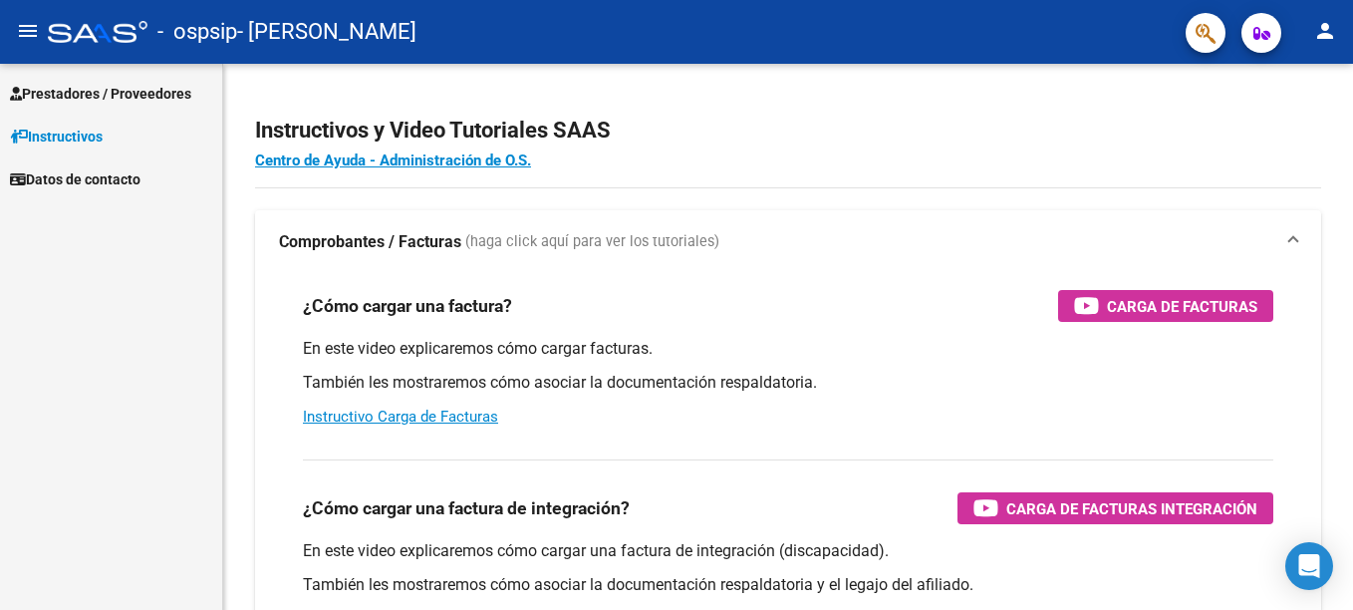
click at [100, 95] on span "Prestadores / Proveedores" at bounding box center [100, 94] width 181 height 22
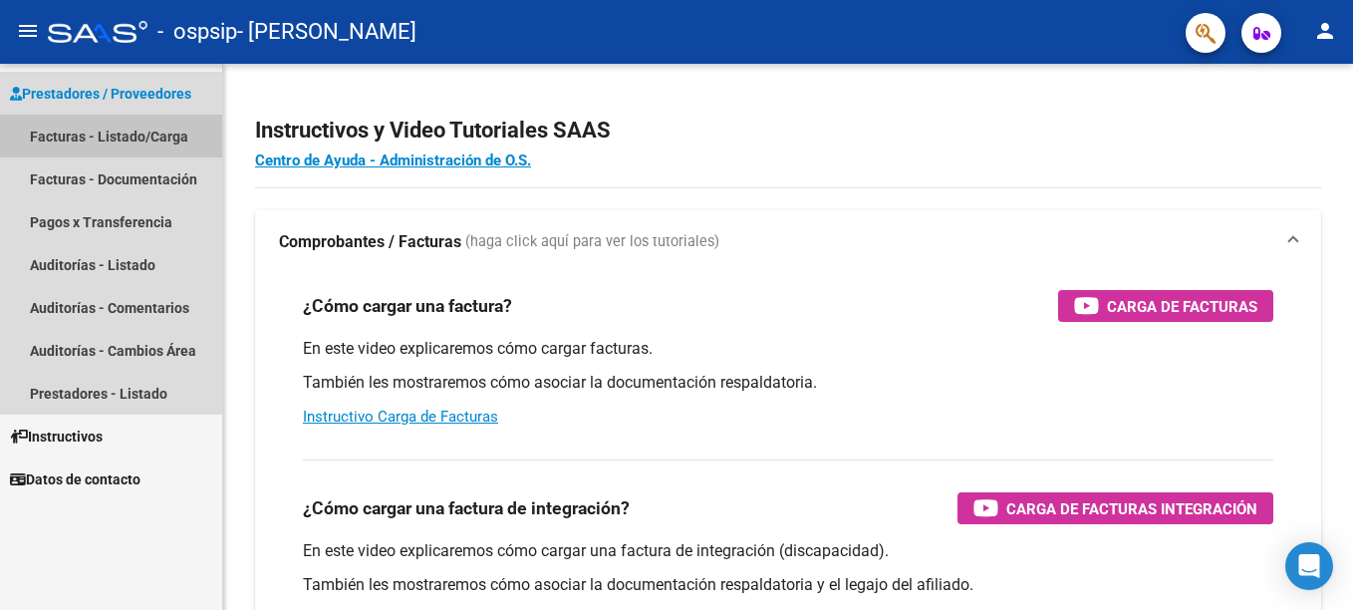
click at [121, 141] on link "Facturas - Listado/Carga" at bounding box center [111, 136] width 222 height 43
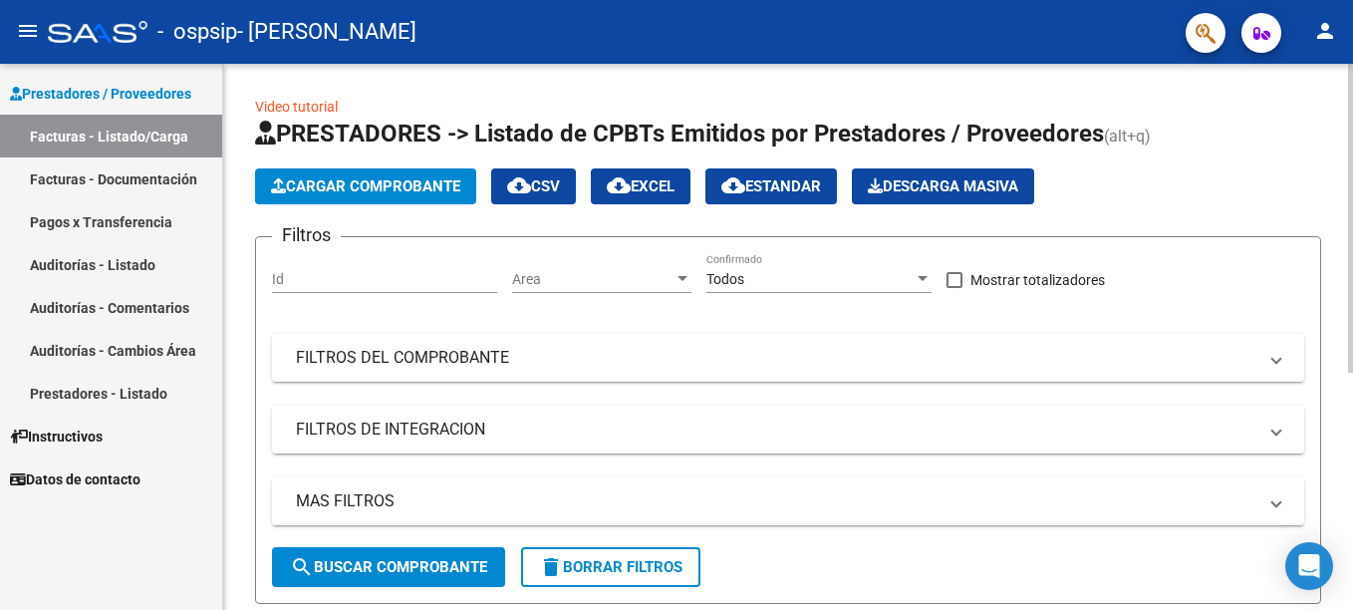
click at [345, 185] on span "Cargar Comprobante" at bounding box center [365, 186] width 189 height 18
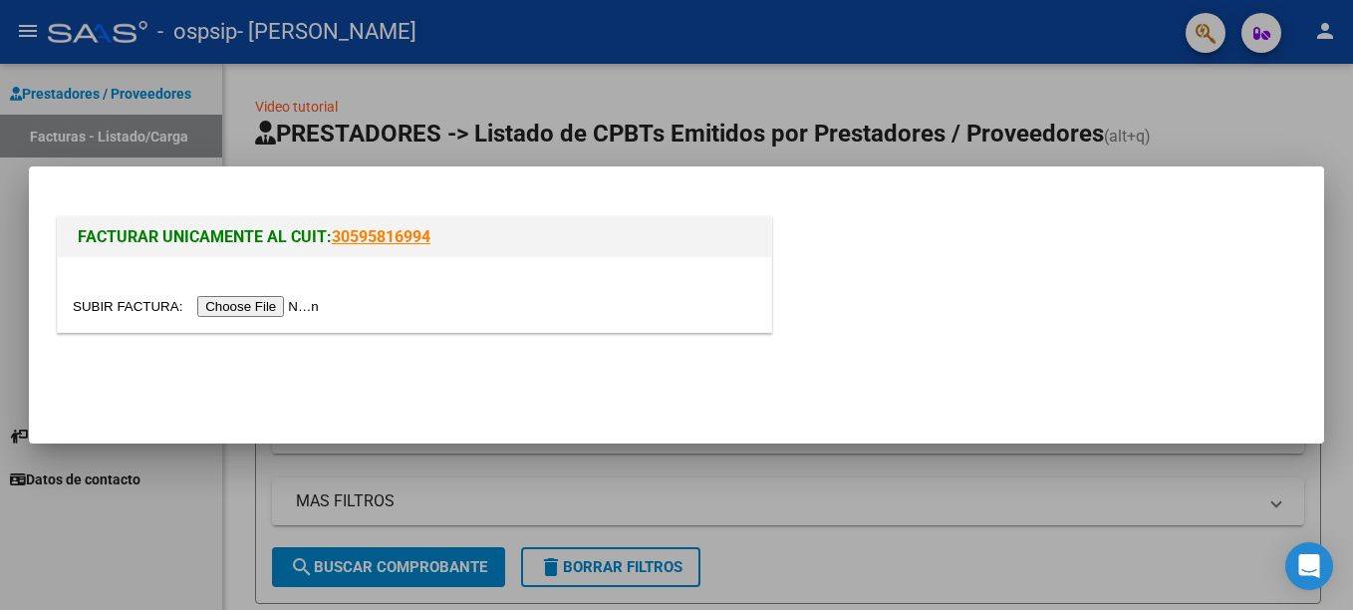
click at [273, 79] on div at bounding box center [676, 305] width 1353 height 610
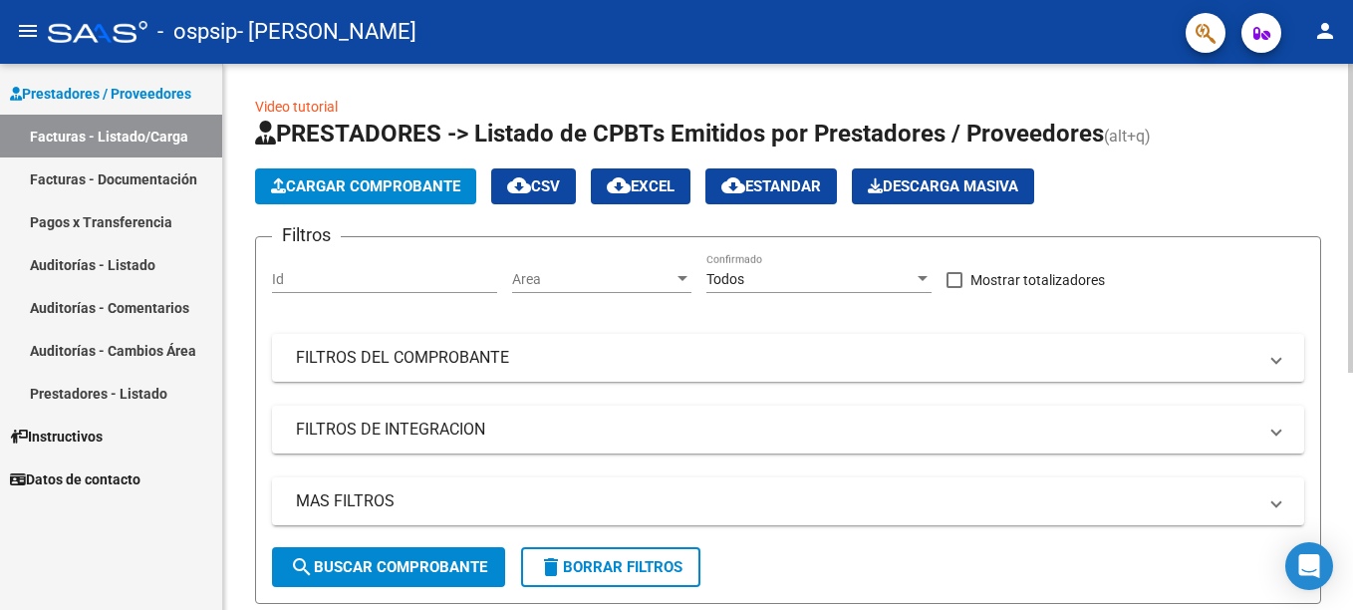
click at [685, 280] on div at bounding box center [683, 278] width 10 height 5
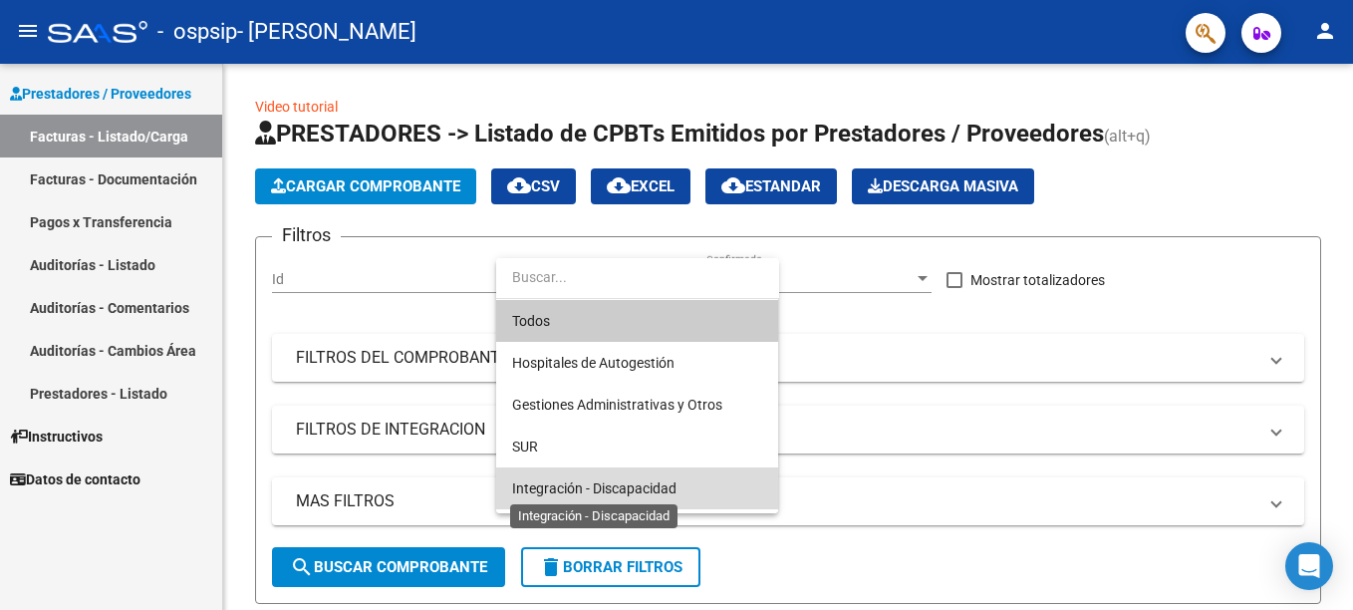
click at [647, 491] on span "Integración - Discapacidad" at bounding box center [594, 488] width 164 height 16
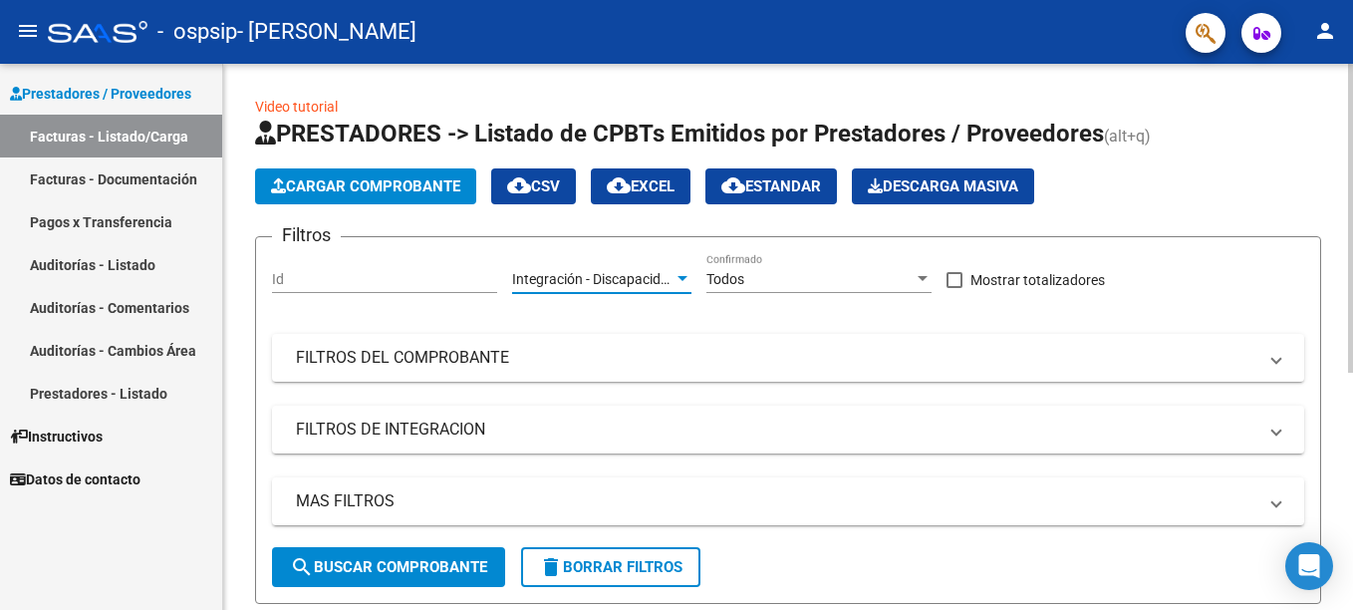
click at [903, 278] on div "Todos" at bounding box center [810, 279] width 207 height 17
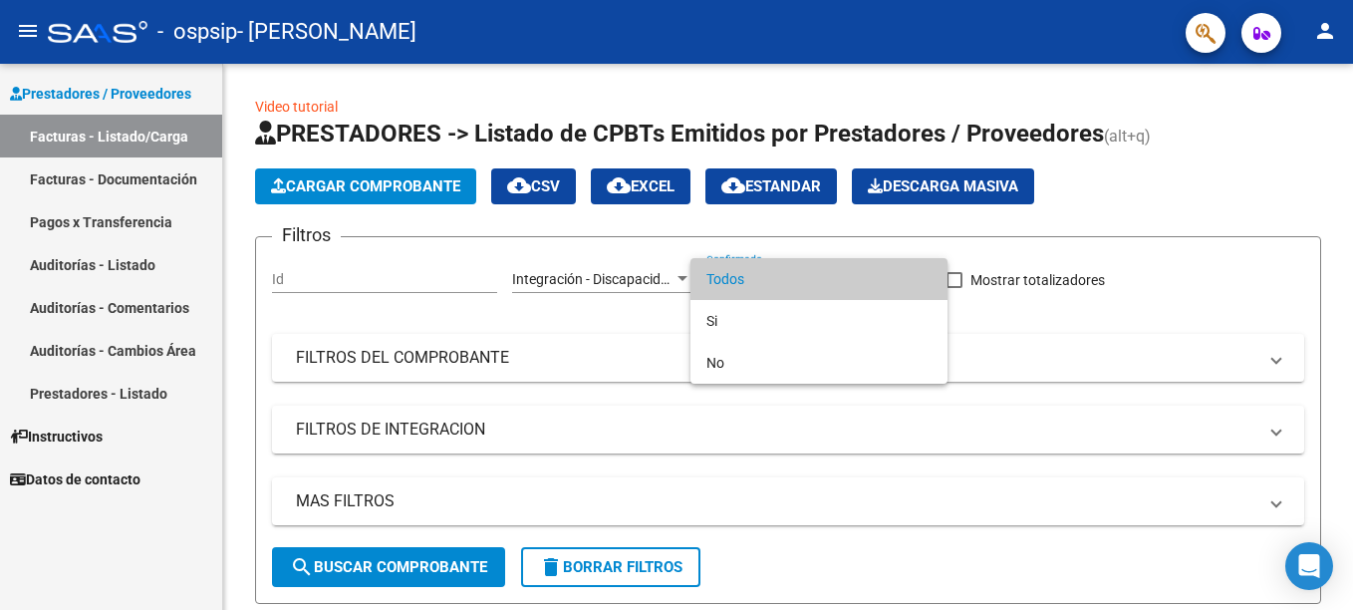
click at [615, 295] on div at bounding box center [676, 305] width 1353 height 610
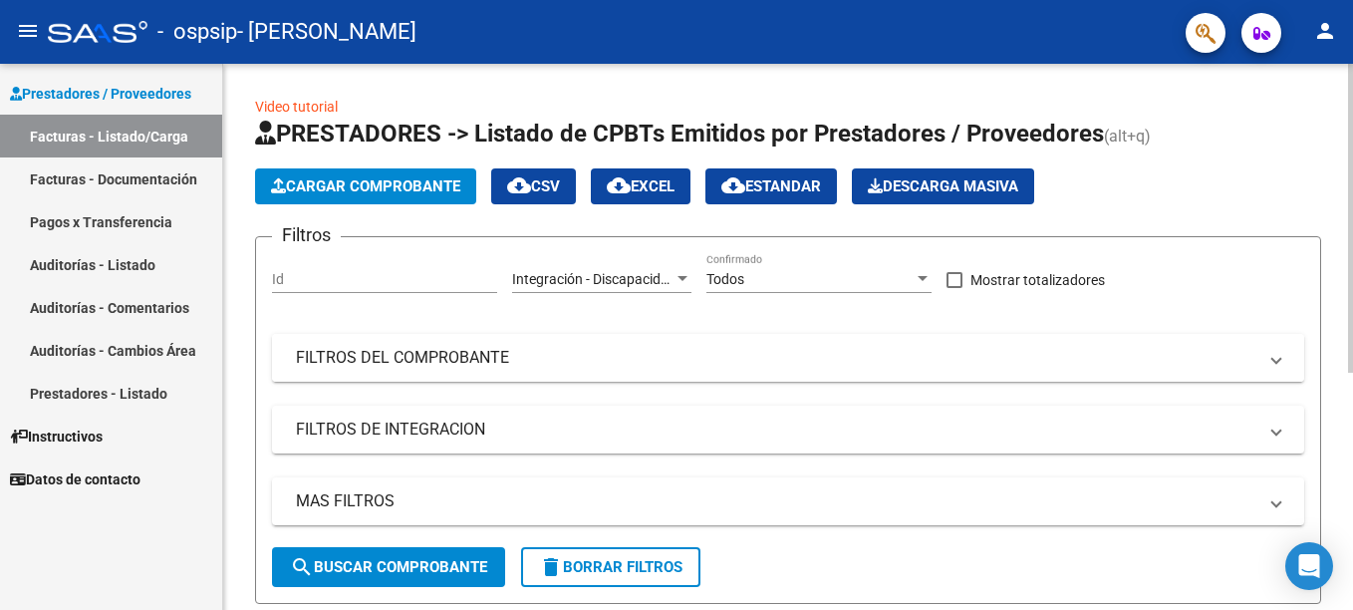
click at [359, 367] on mat-panel-title "FILTROS DEL COMPROBANTE" at bounding box center [776, 358] width 961 height 22
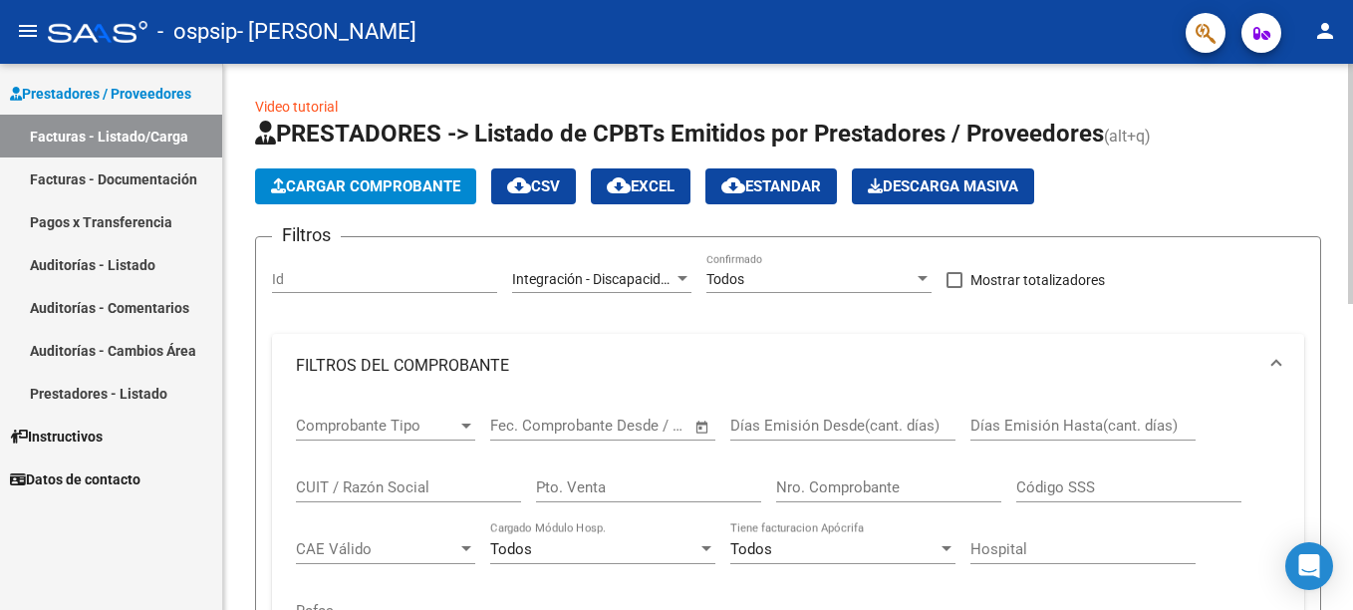
click at [461, 425] on div at bounding box center [466, 426] width 10 height 5
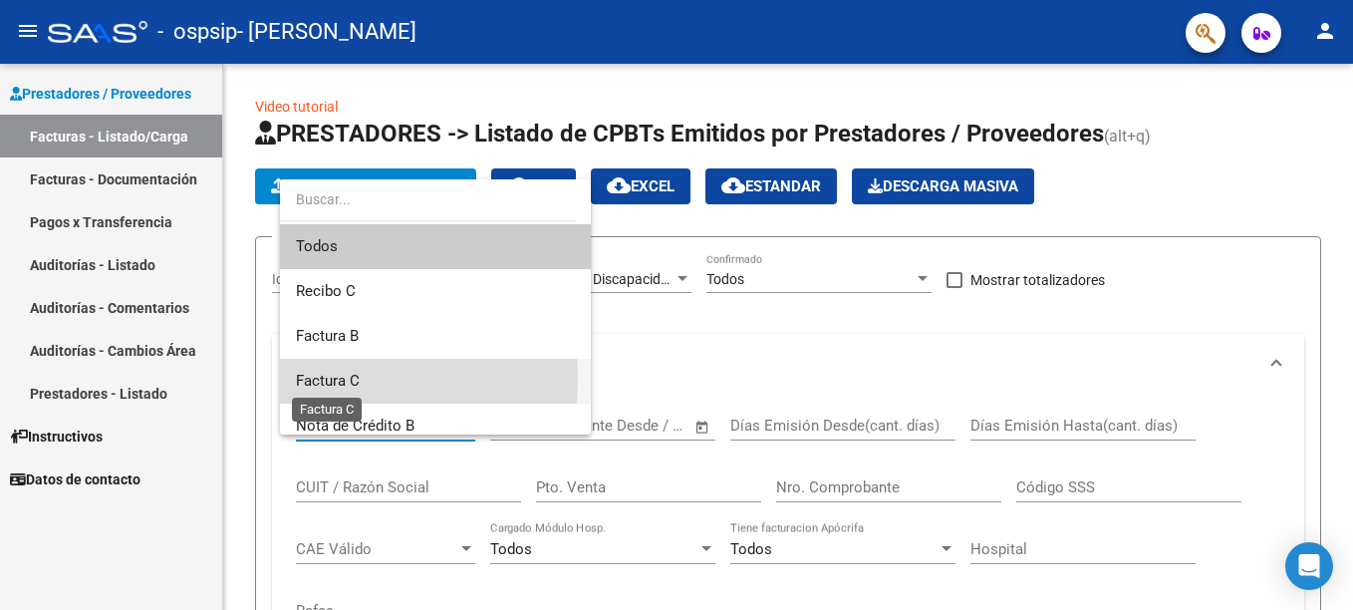
click at [353, 378] on span "Factura C" at bounding box center [328, 381] width 64 height 18
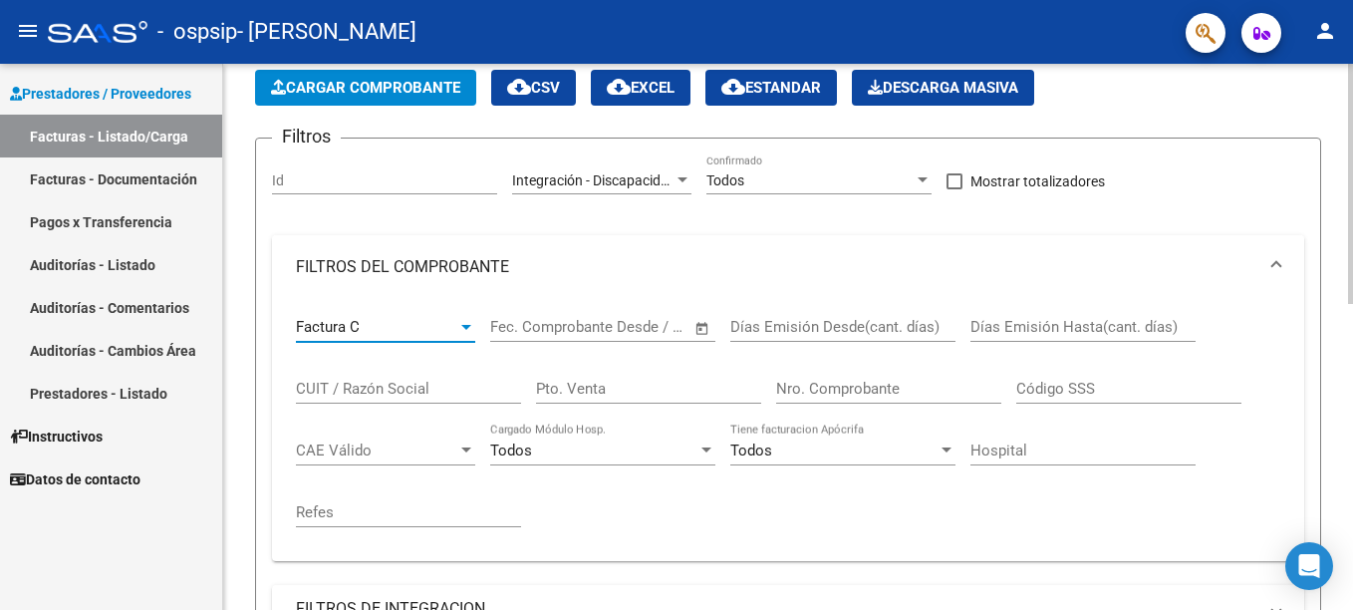
scroll to position [100, 0]
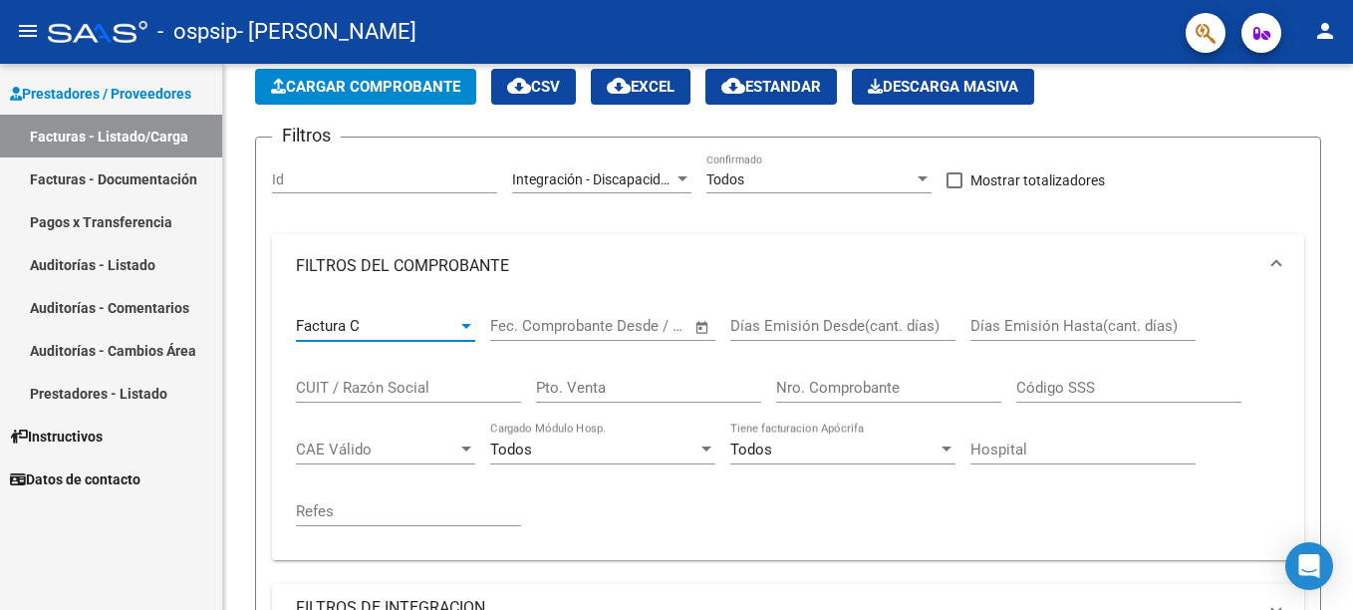
click at [68, 432] on span "Instructivos" at bounding box center [56, 436] width 93 height 22
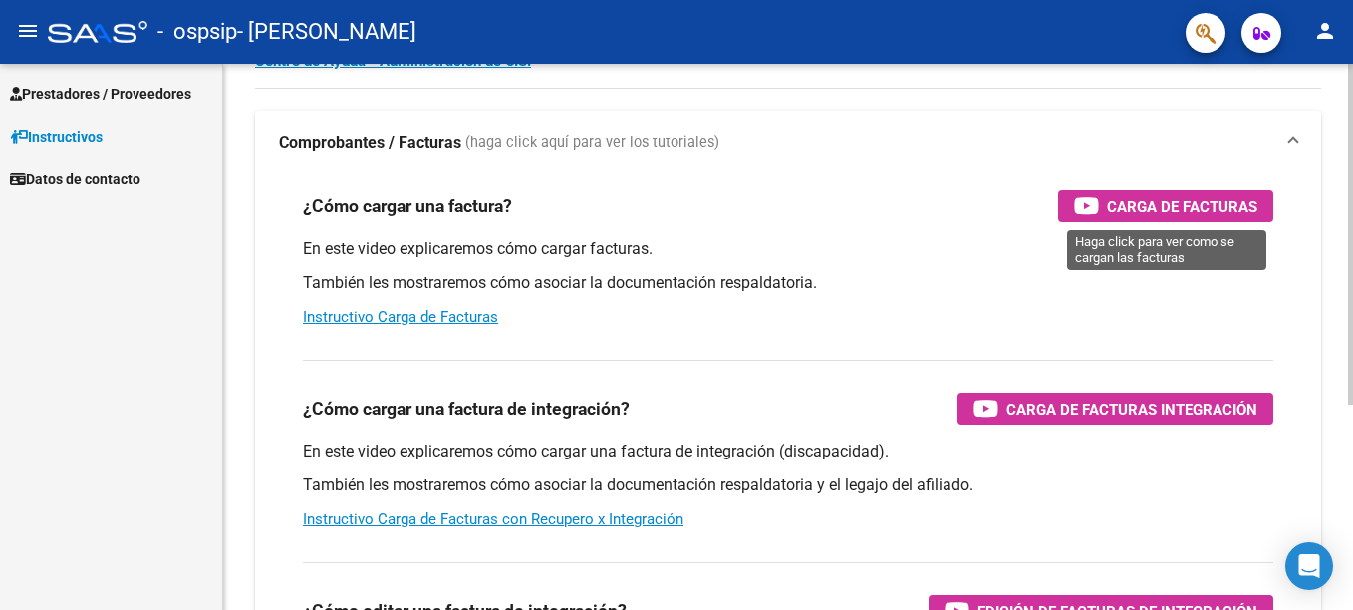
click at [1021, 204] on span "Carga de Facturas" at bounding box center [1182, 206] width 150 height 25
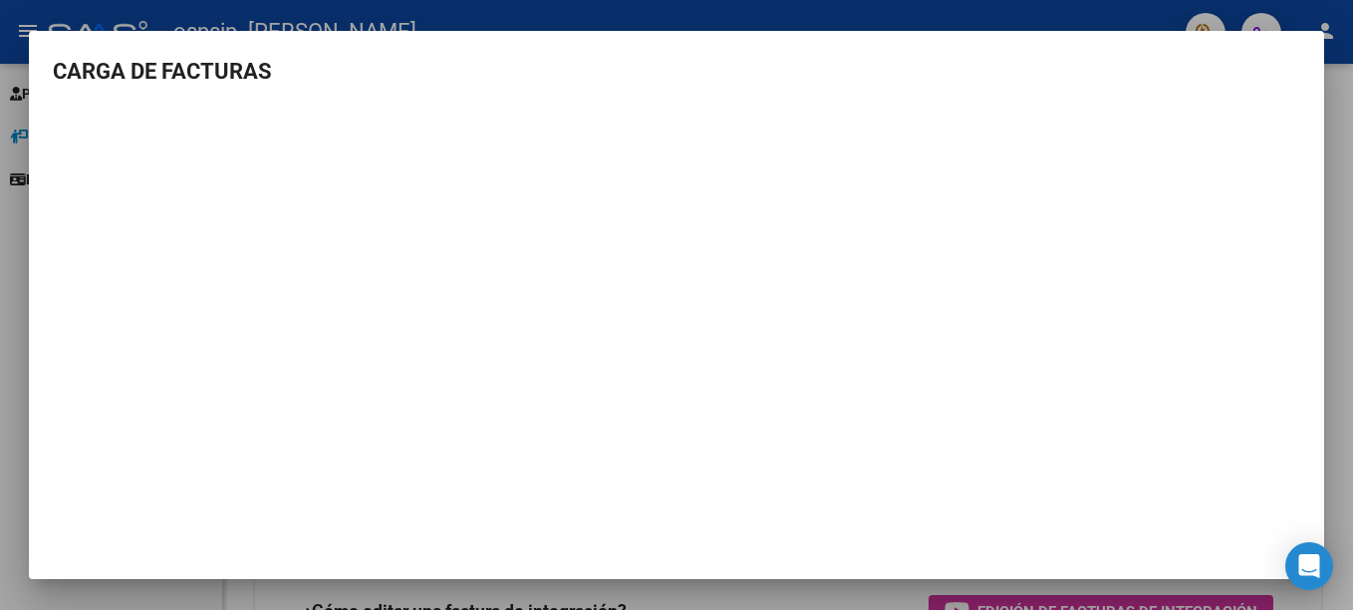
click at [13, 278] on div at bounding box center [676, 305] width 1353 height 610
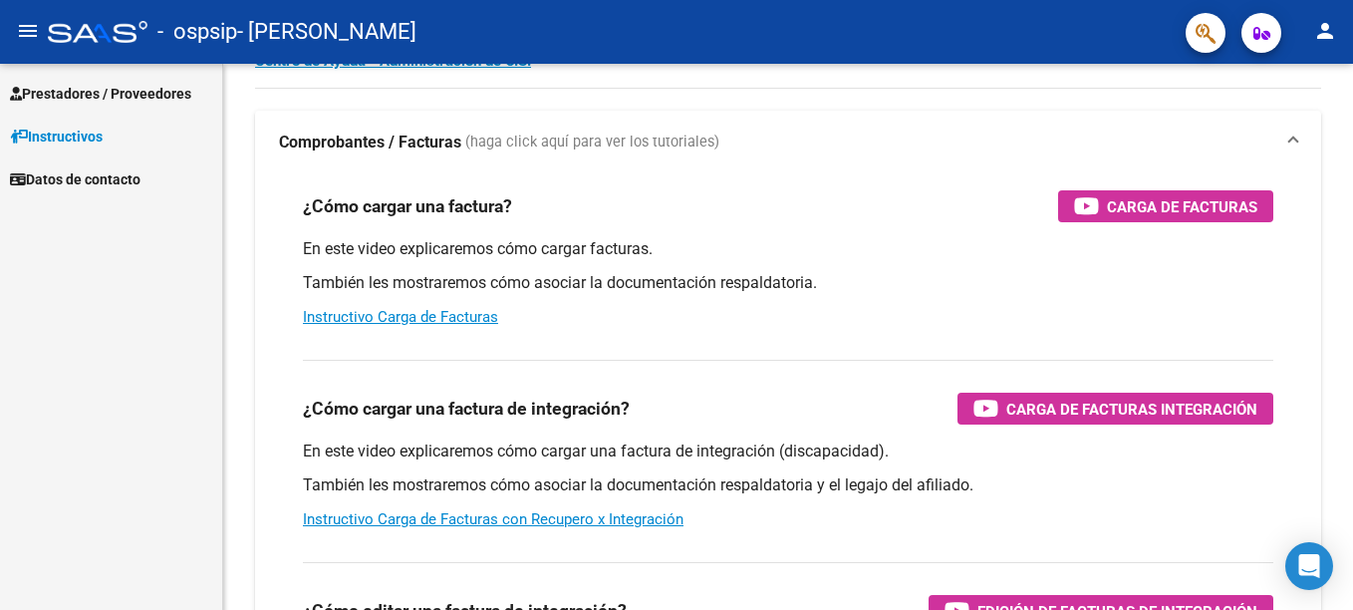
click at [105, 99] on span "Prestadores / Proveedores" at bounding box center [100, 94] width 181 height 22
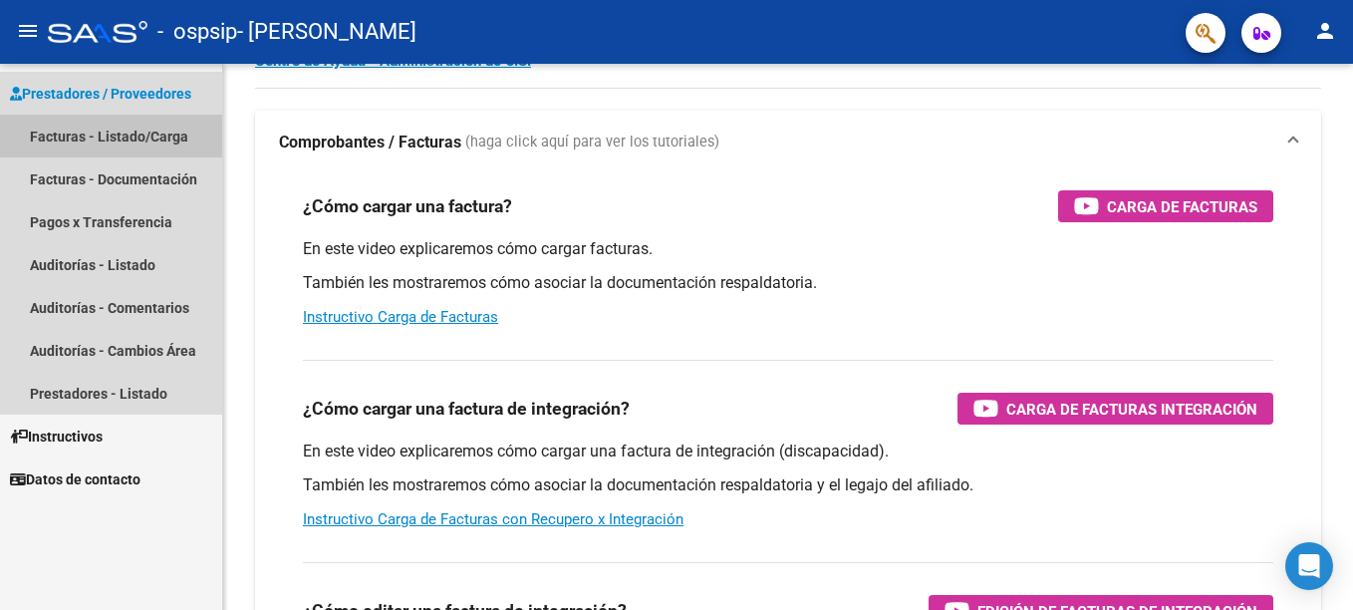
click at [124, 132] on link "Facturas - Listado/Carga" at bounding box center [111, 136] width 222 height 43
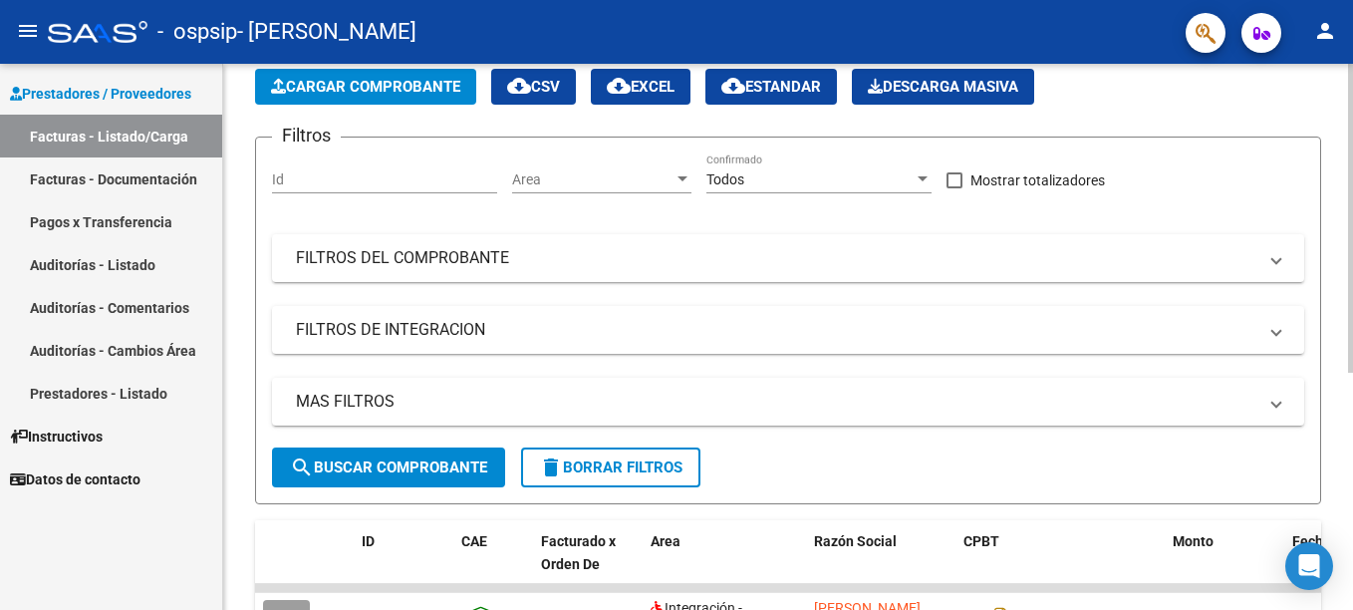
click at [382, 92] on span "Cargar Comprobante" at bounding box center [365, 87] width 189 height 18
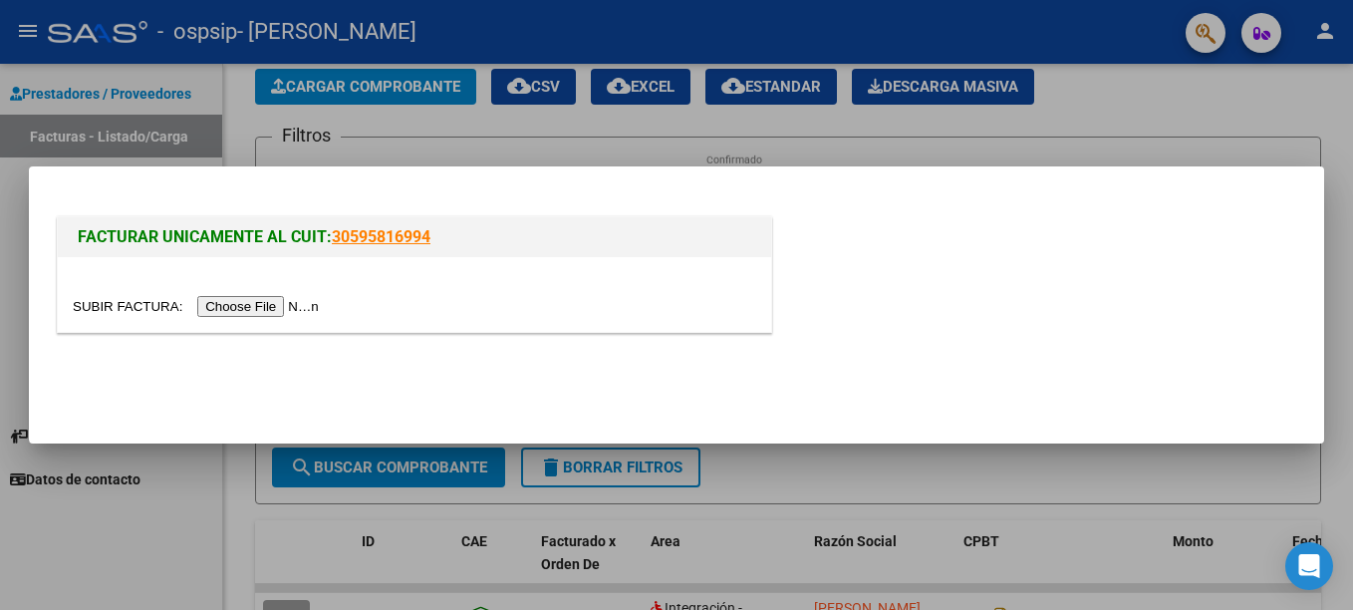
click at [270, 306] on input "file" at bounding box center [199, 306] width 252 height 21
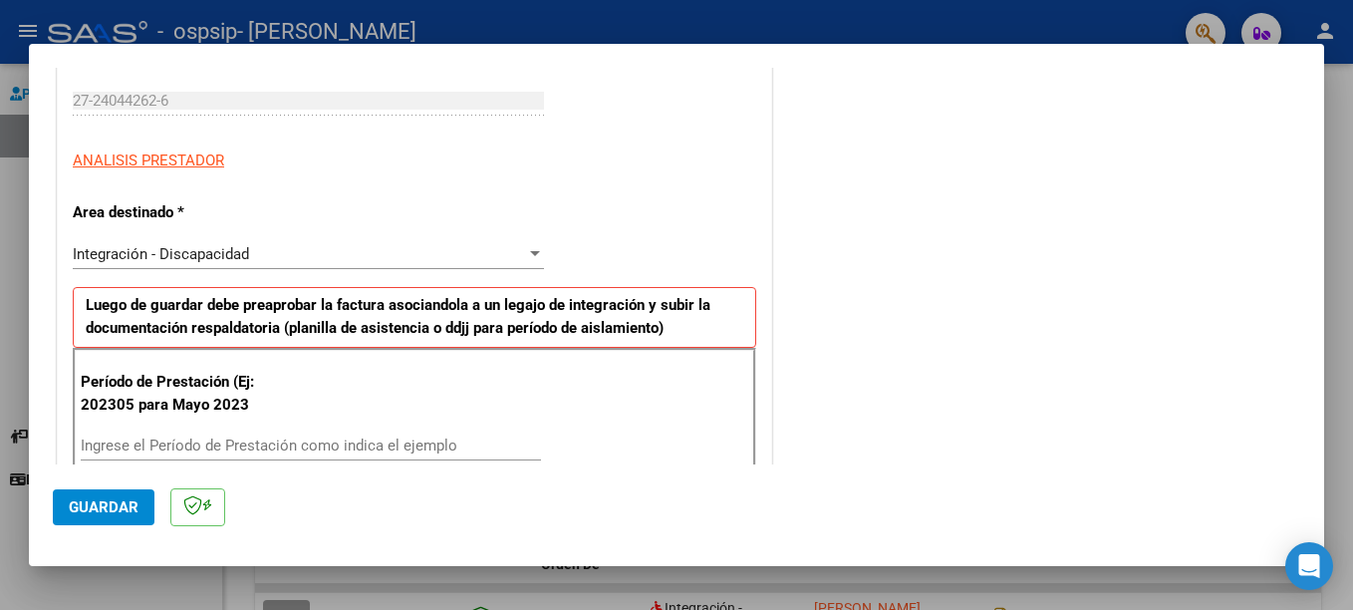
scroll to position [399, 0]
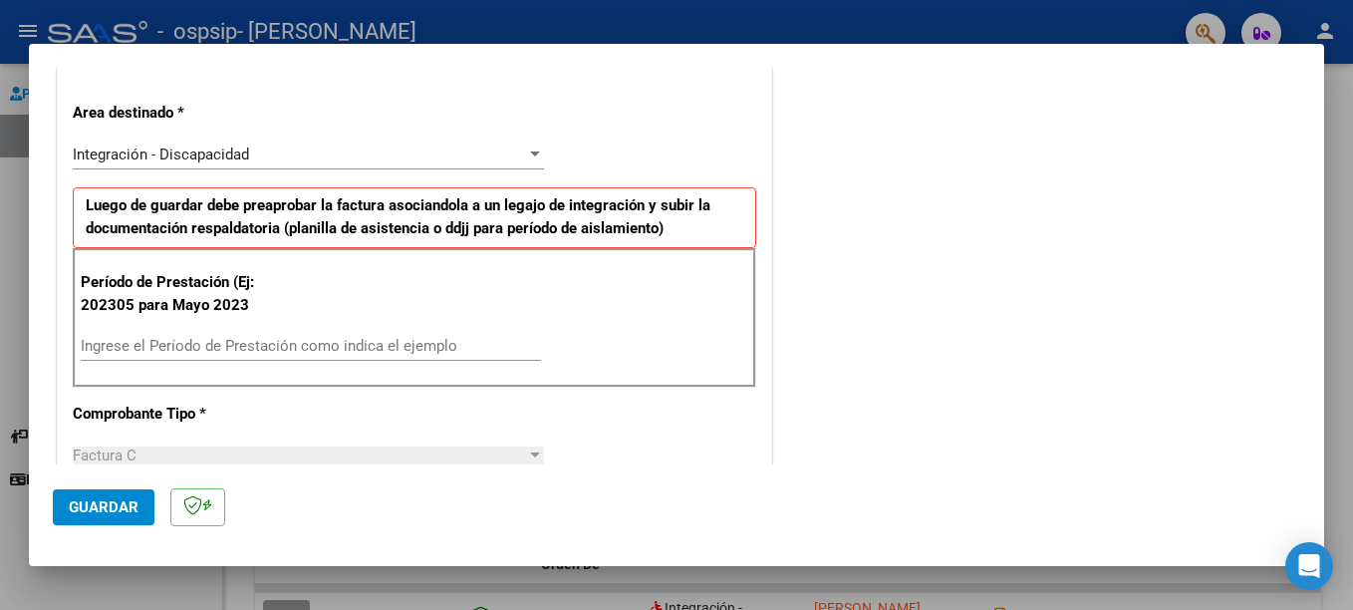
click at [133, 350] on input "Ingrese el Período de Prestación como indica el ejemplo" at bounding box center [311, 346] width 460 height 18
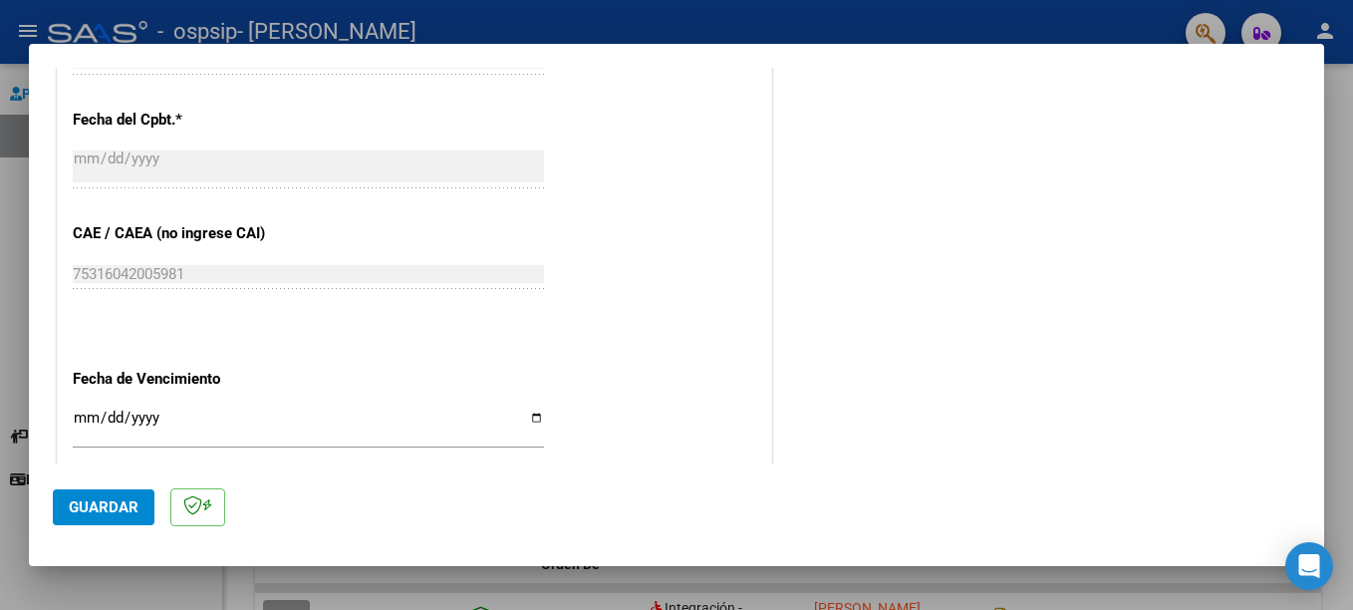
scroll to position [1196, 0]
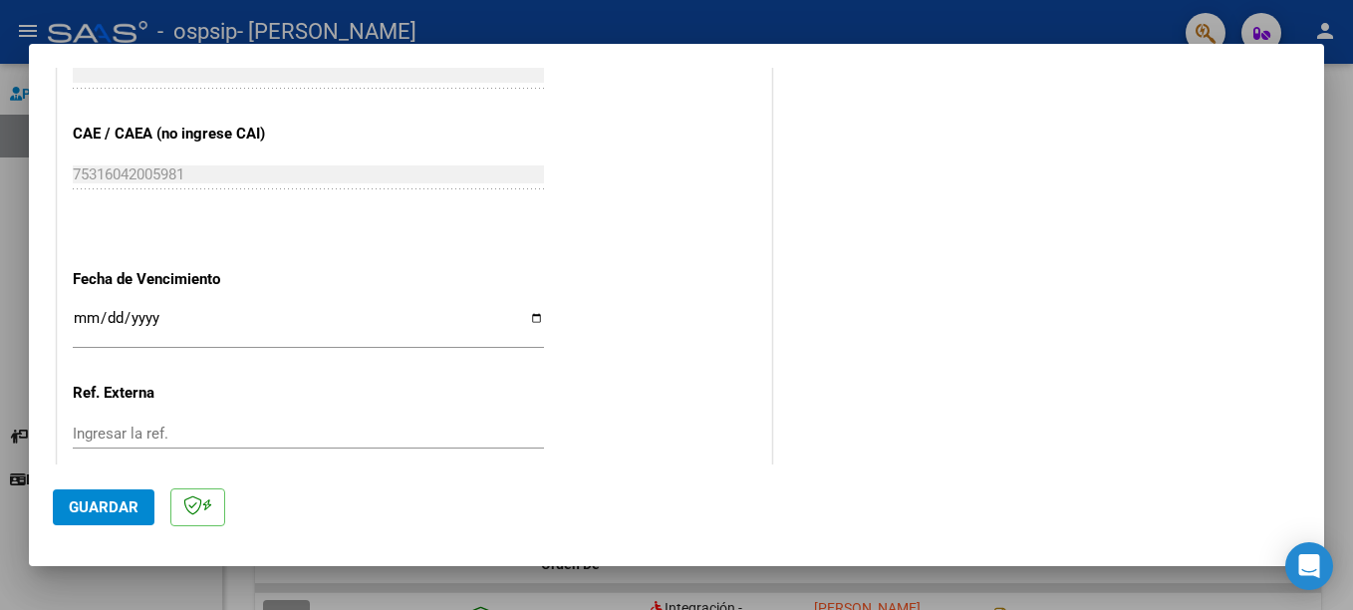
type input "202507"
click at [162, 320] on input "Ingresar la fecha" at bounding box center [308, 326] width 471 height 32
click at [84, 315] on input "Ingresar la fecha" at bounding box center [308, 326] width 471 height 32
click at [88, 316] on input "Ingresar la fecha" at bounding box center [308, 326] width 471 height 32
type input "0029-08-15"
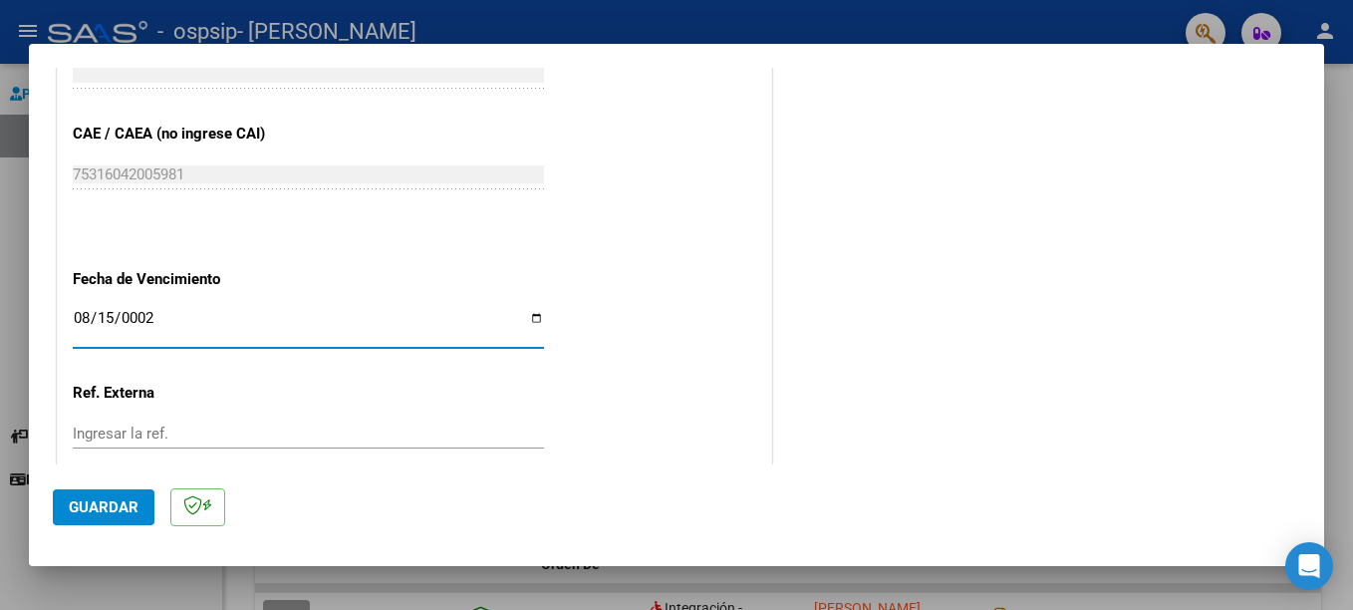
type input "5222-08-15"
type input "[DATE]"
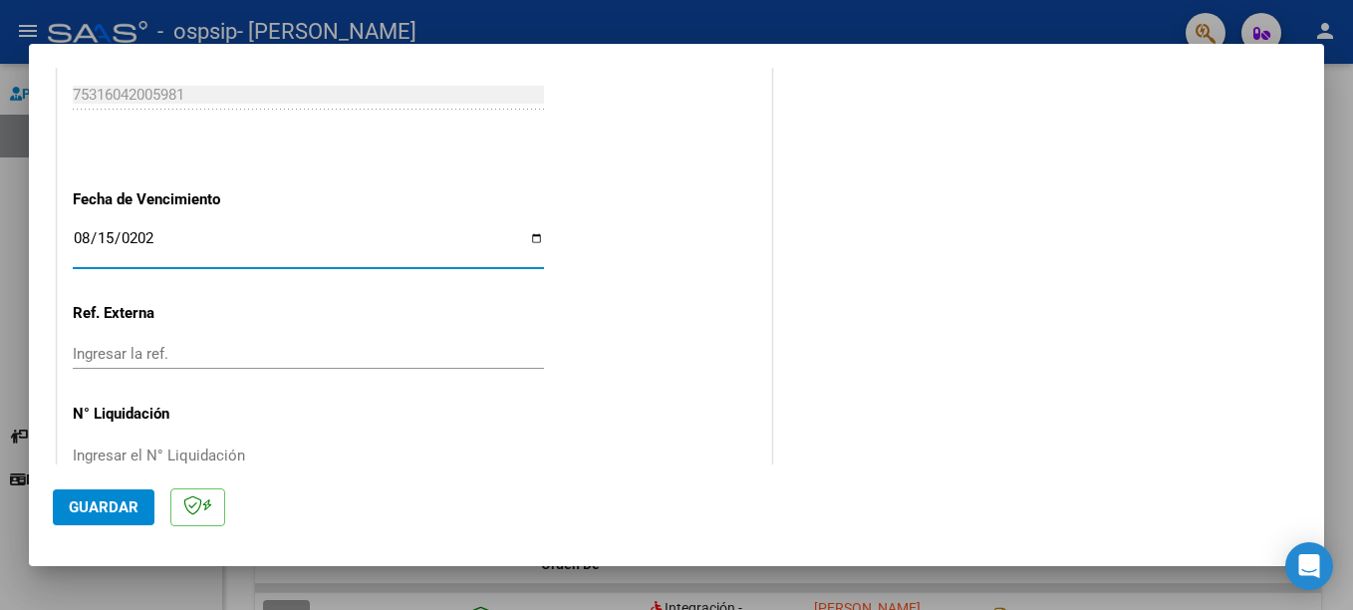
scroll to position [1319, 0]
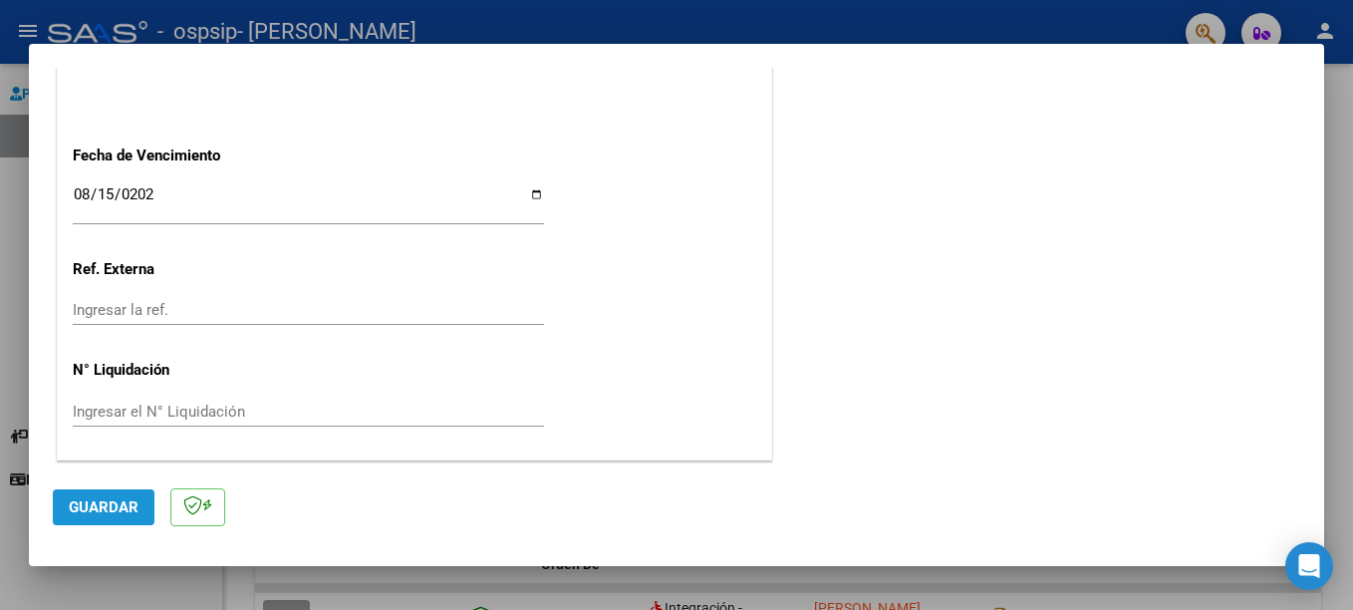
click at [86, 508] on span "Guardar" at bounding box center [104, 507] width 70 height 18
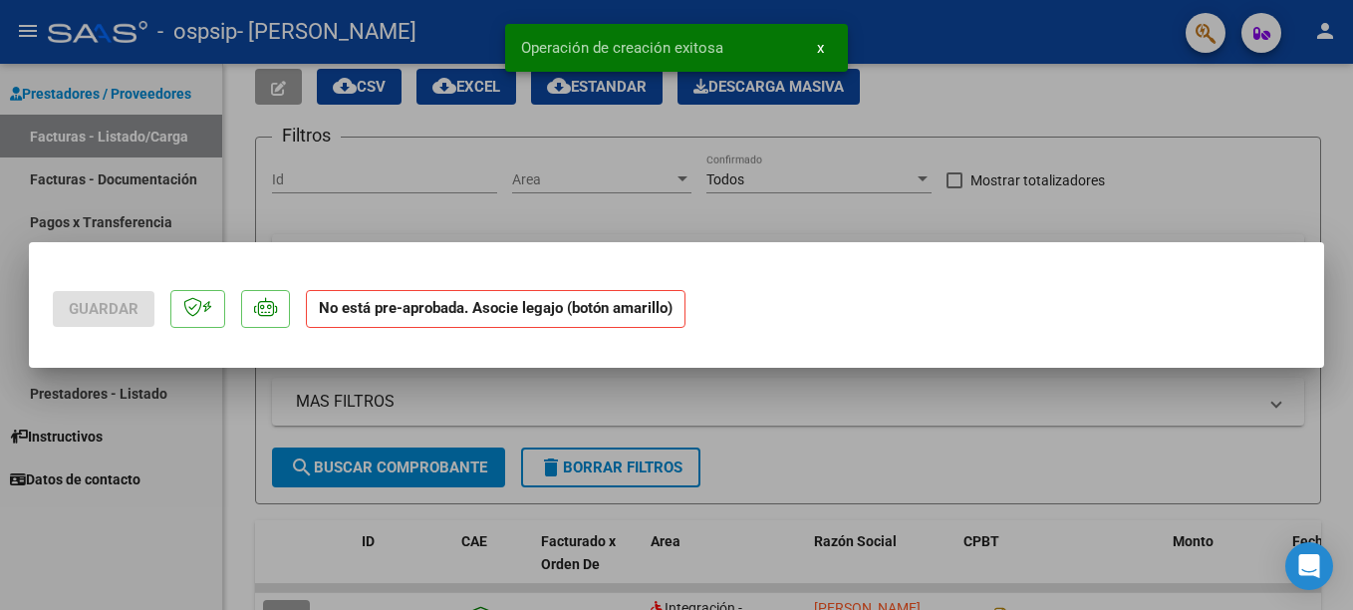
scroll to position [0, 0]
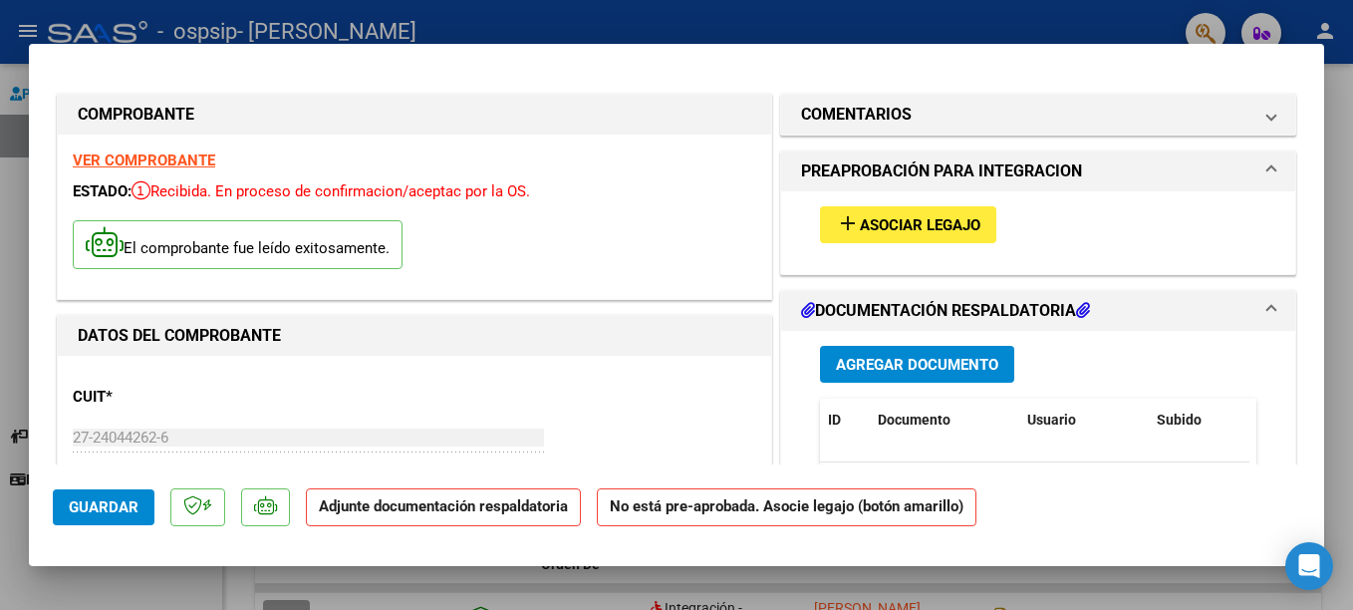
click at [950, 353] on button "Agregar Documento" at bounding box center [917, 364] width 194 height 37
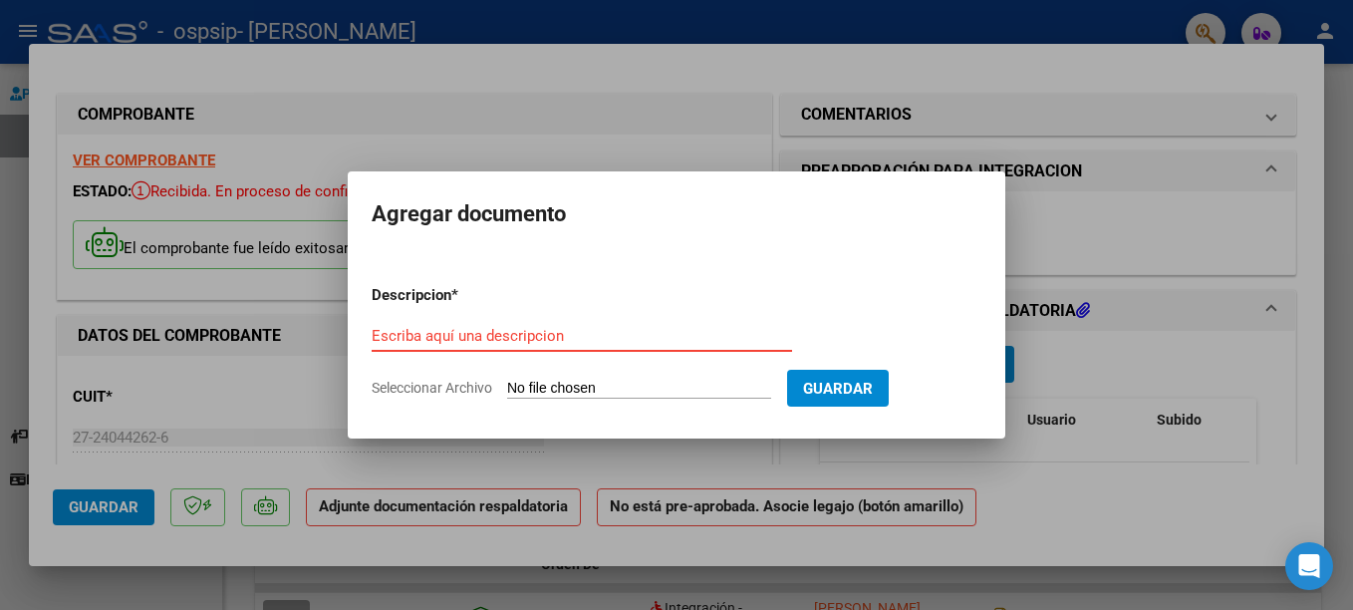
click at [433, 330] on input "Escriba aquí una descripcion" at bounding box center [582, 336] width 421 height 18
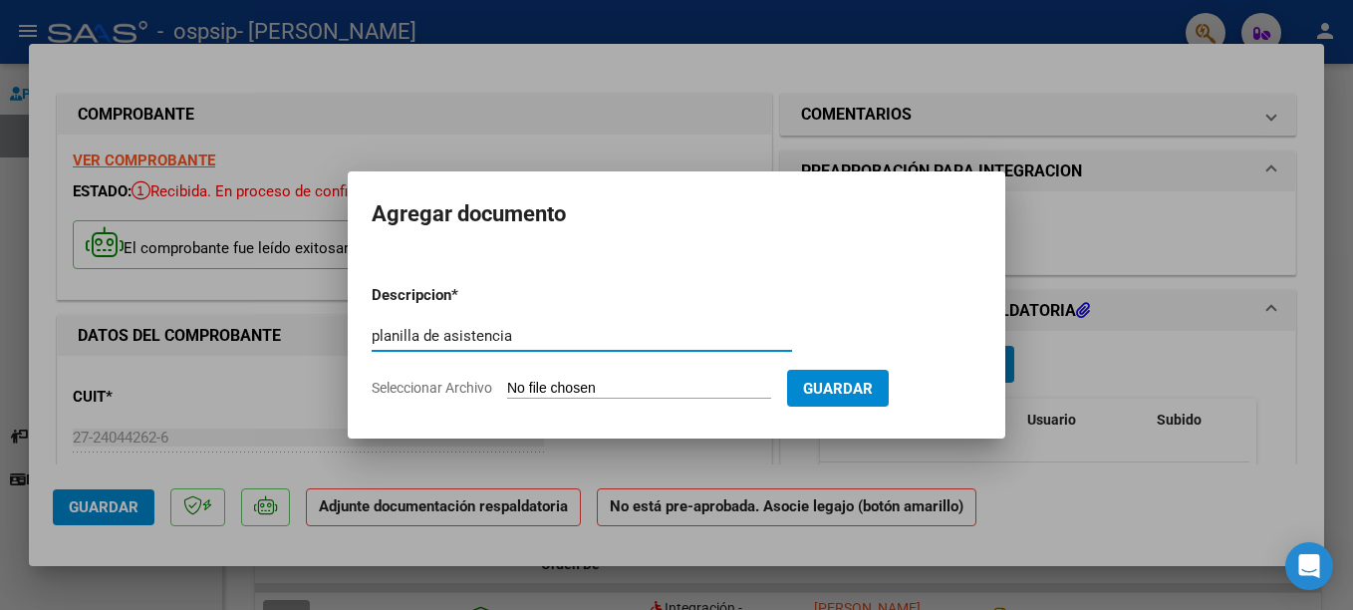
type input "planilla de asistencia"
click at [532, 393] on input "Seleccionar Archivo" at bounding box center [639, 389] width 264 height 19
type input "C:\fakepath\asistencia [PERSON_NAME].pdf"
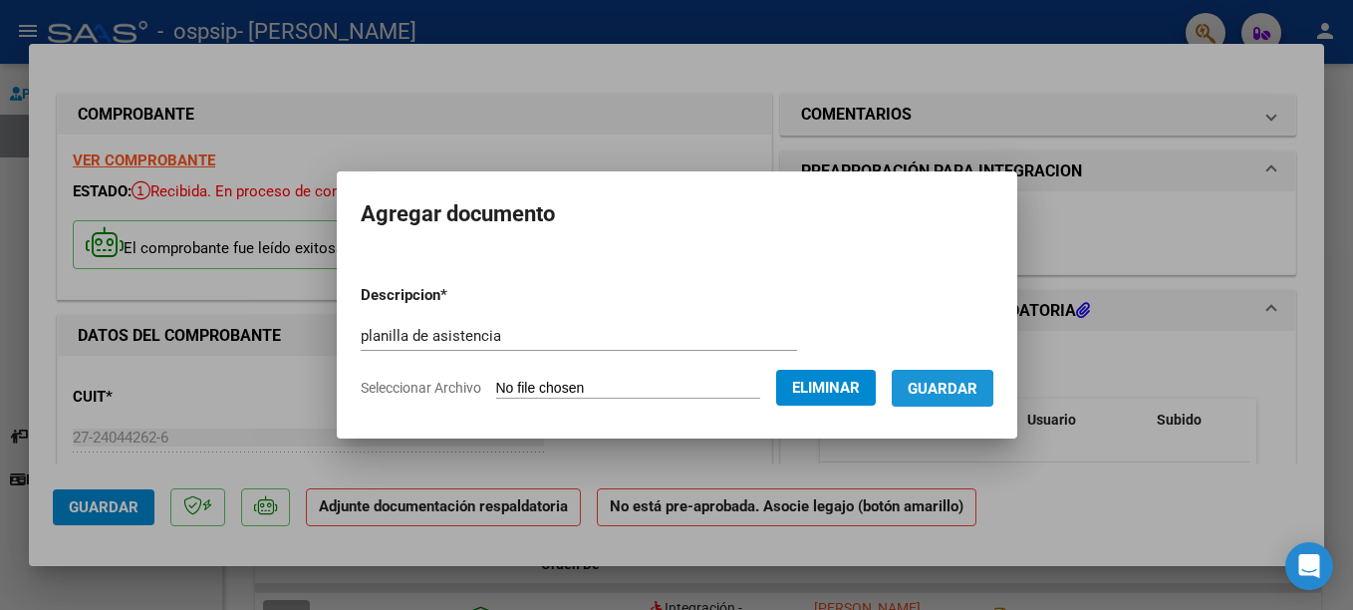
click at [958, 390] on span "Guardar" at bounding box center [943, 389] width 70 height 18
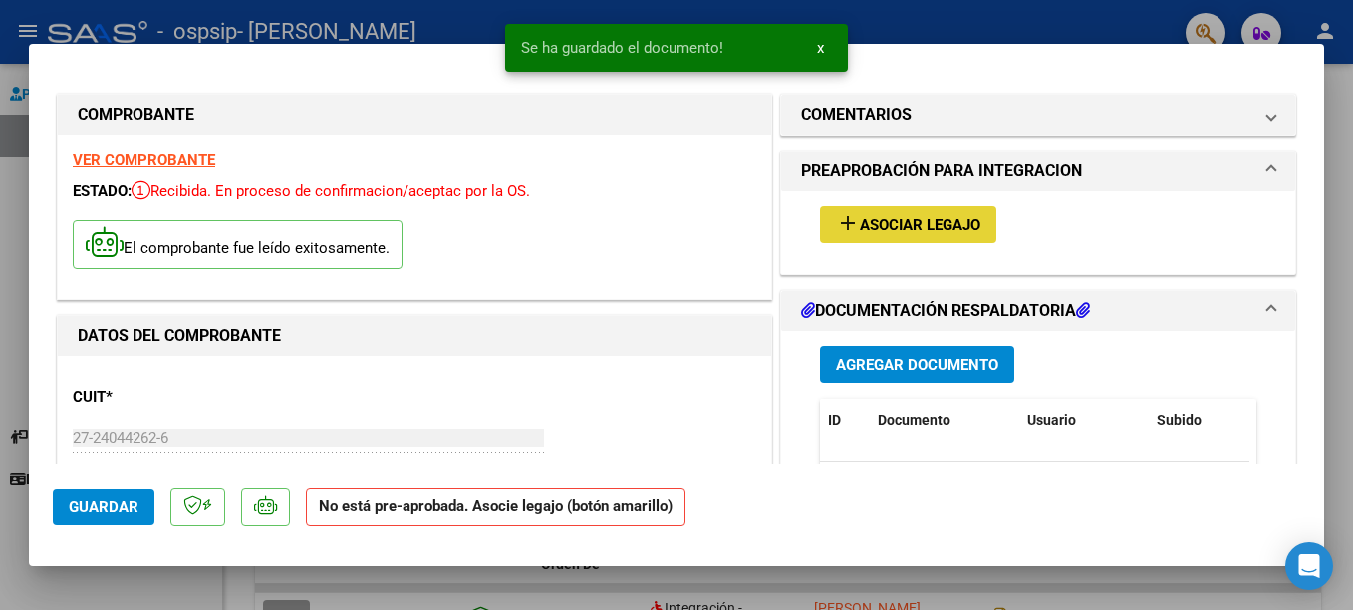
click at [915, 221] on span "Asociar Legajo" at bounding box center [920, 225] width 121 height 18
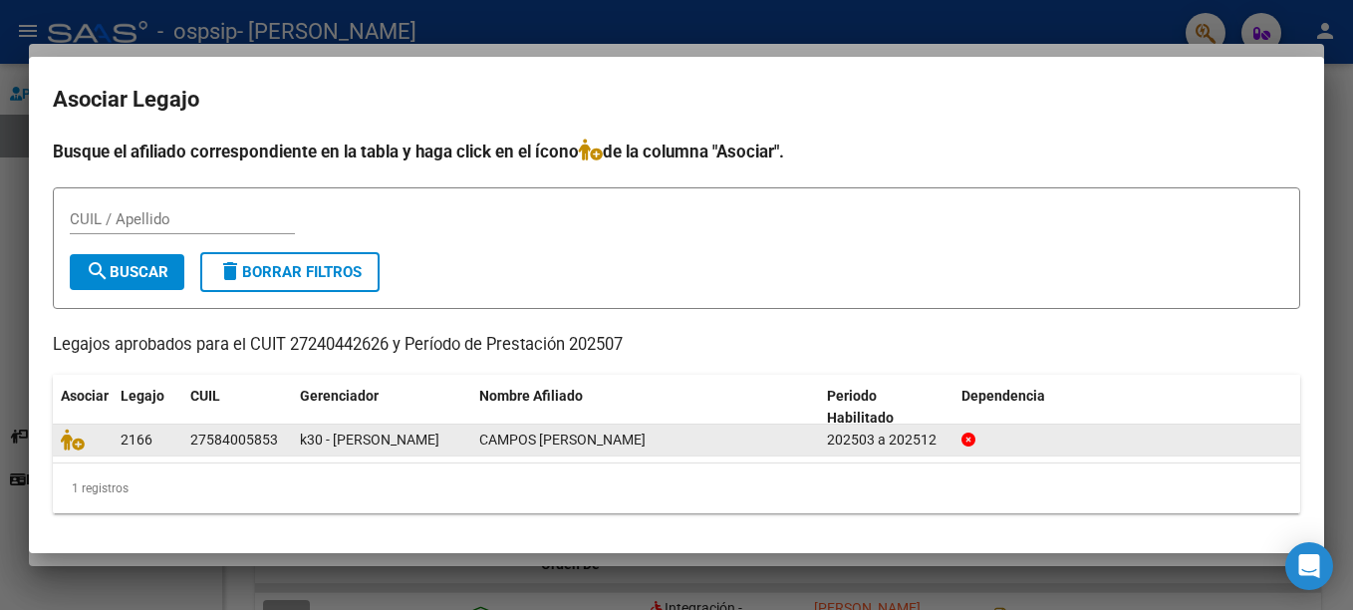
click at [133, 439] on span "2166" at bounding box center [137, 439] width 32 height 16
click at [892, 438] on div "202503 a 202512" at bounding box center [886, 439] width 119 height 23
click at [518, 444] on span "CAMPOS [PERSON_NAME]" at bounding box center [562, 439] width 166 height 16
click at [94, 441] on div at bounding box center [83, 439] width 44 height 23
click at [188, 435] on datatable-body-cell "27584005853" at bounding box center [237, 439] width 110 height 31
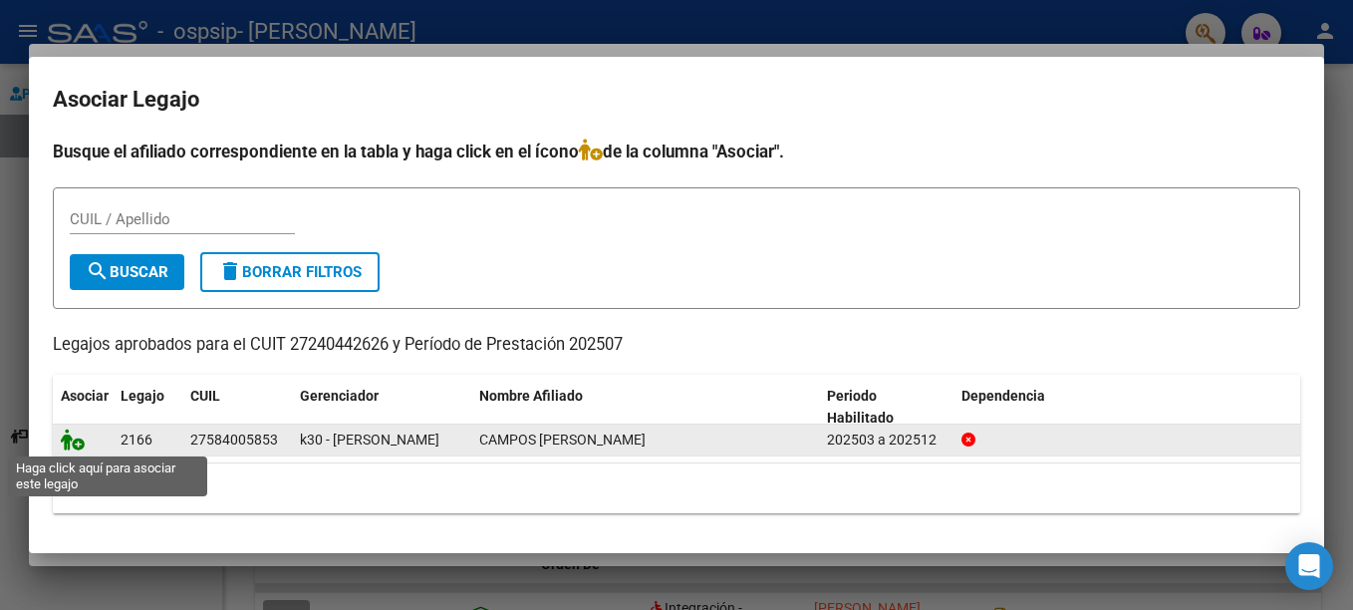
click at [69, 437] on icon at bounding box center [73, 439] width 24 height 22
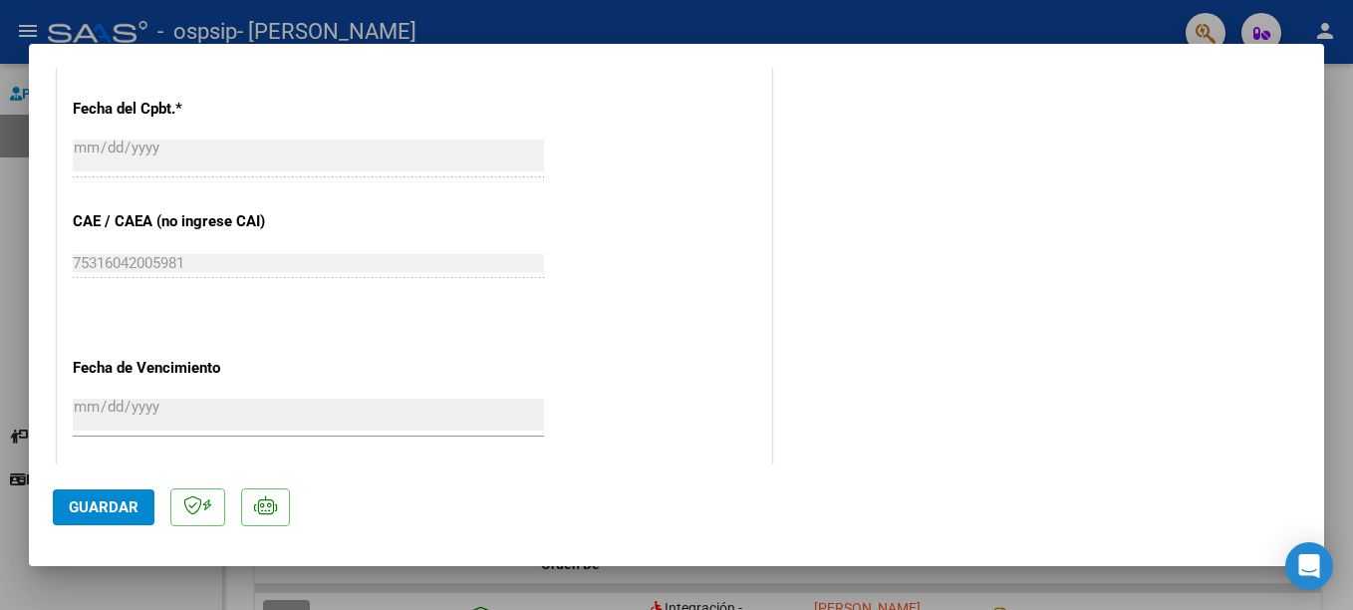
scroll to position [1196, 0]
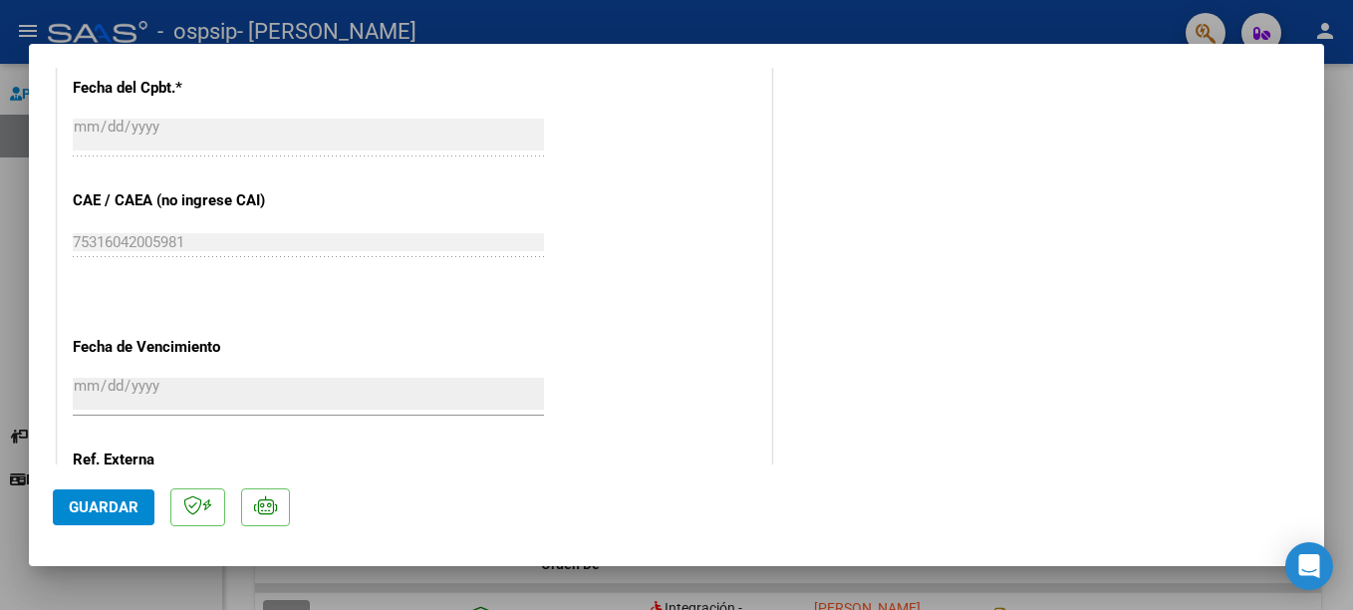
click at [116, 511] on span "Guardar" at bounding box center [104, 507] width 70 height 18
click at [1021, 149] on div at bounding box center [676, 305] width 1353 height 610
type input "$ 0,00"
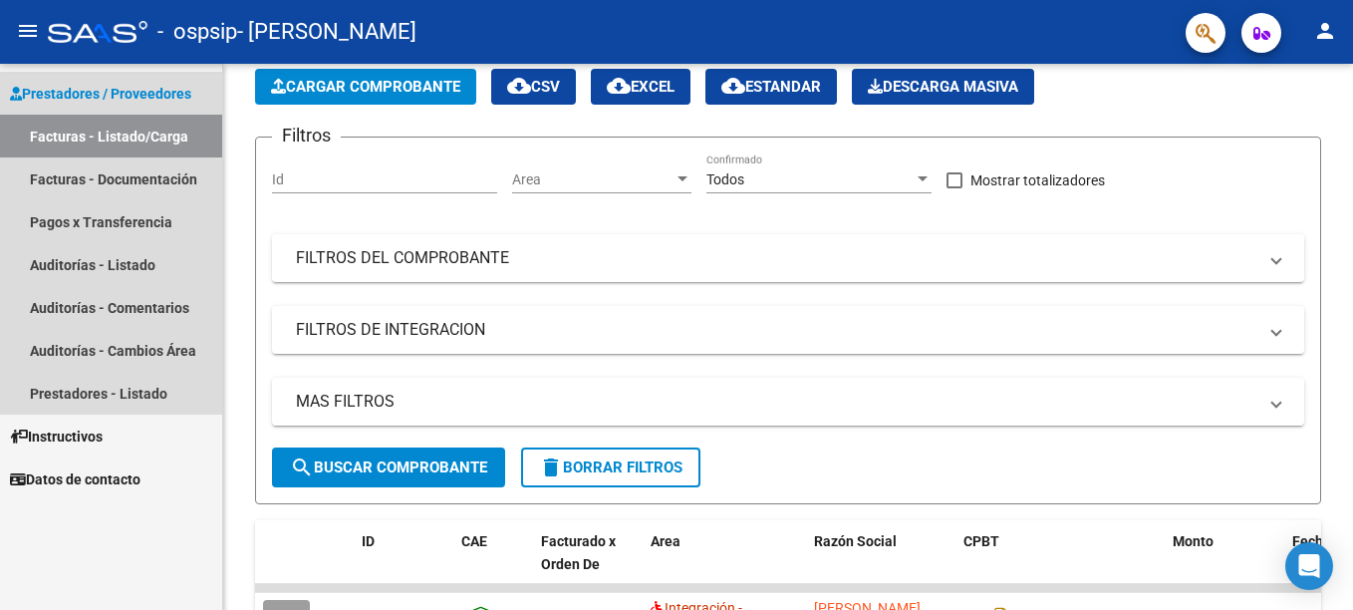
click at [84, 130] on link "Facturas - Listado/Carga" at bounding box center [111, 136] width 222 height 43
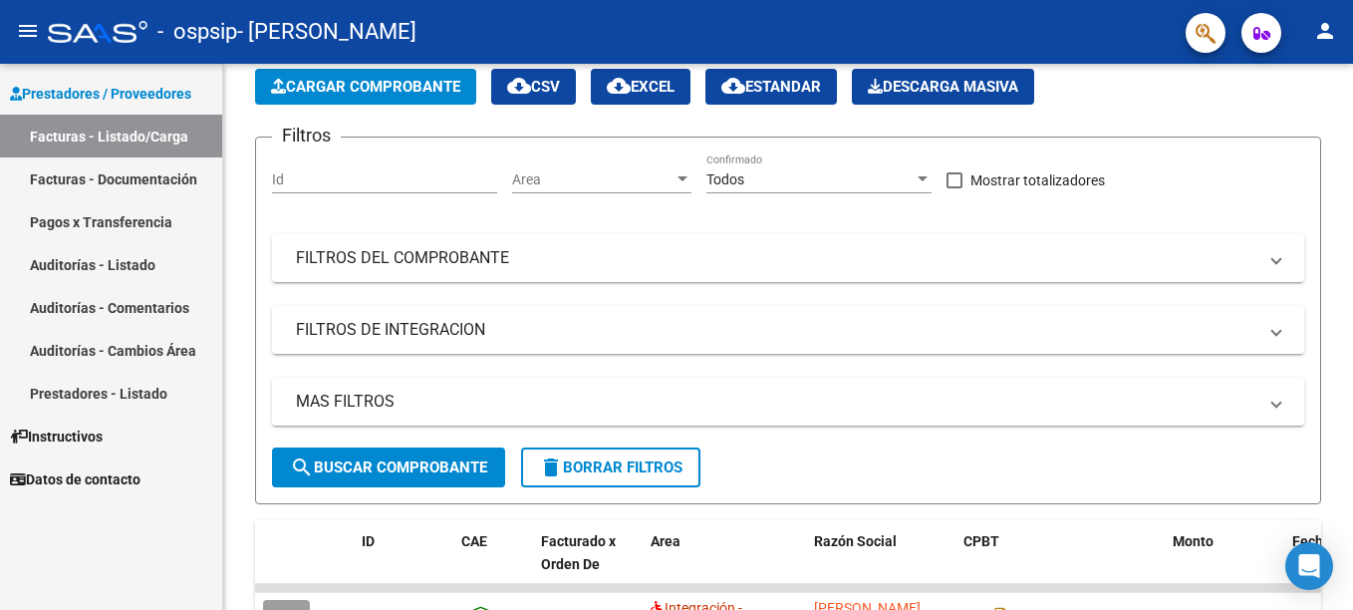
click at [63, 176] on link "Facturas - Documentación" at bounding box center [111, 178] width 222 height 43
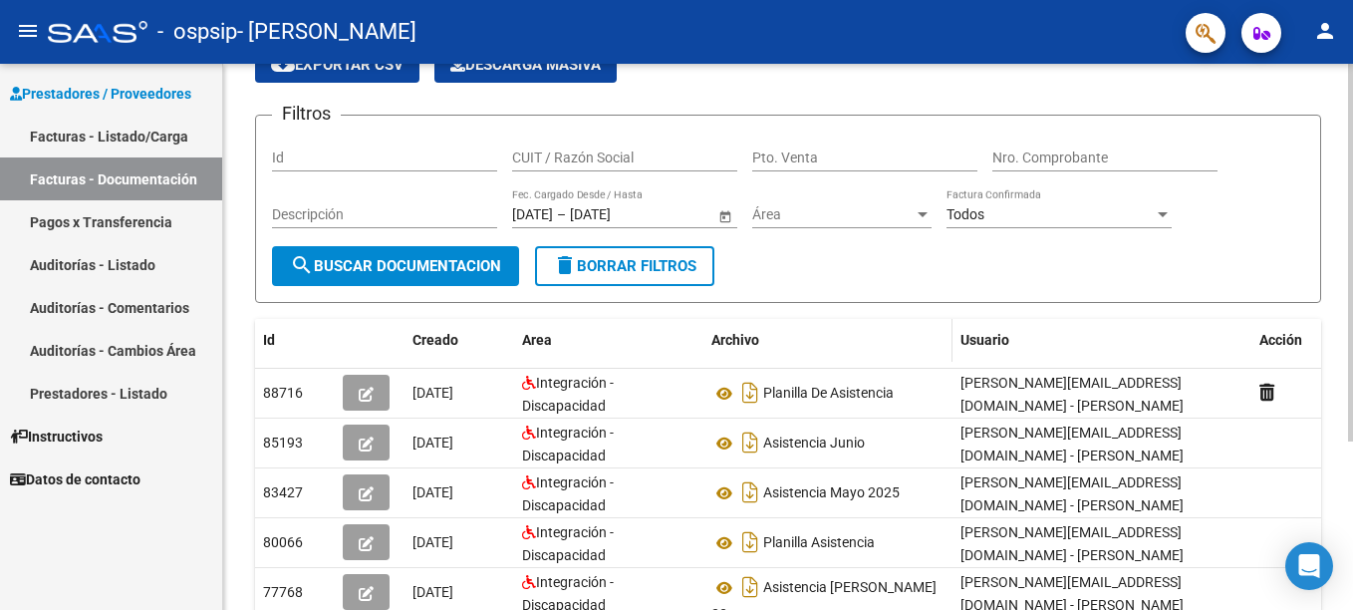
scroll to position [199, 0]
